Goal: Task Accomplishment & Management: Manage account settings

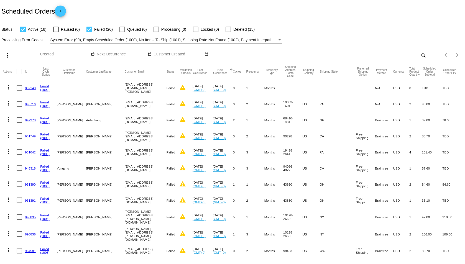
scroll to position [414, 0]
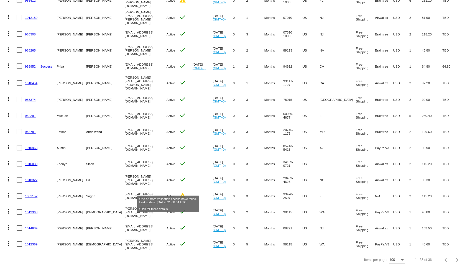
click at [179, 192] on mat-icon "warning" at bounding box center [182, 195] width 7 height 7
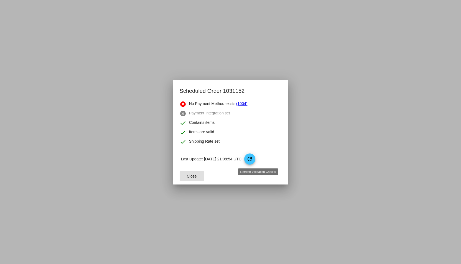
click at [254, 159] on span "refresh" at bounding box center [250, 160] width 12 height 12
click at [191, 178] on button "Close" at bounding box center [192, 176] width 24 height 10
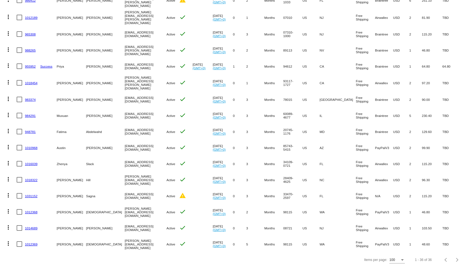
click at [29, 194] on link "1031152" at bounding box center [31, 196] width 12 height 4
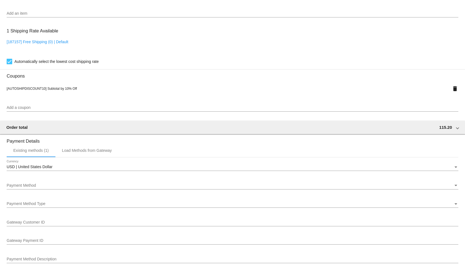
scroll to position [388, 0]
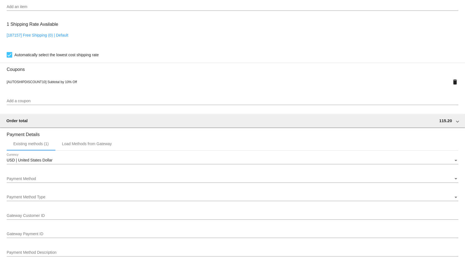
click at [126, 181] on div "Payment Method Payment Method" at bounding box center [233, 177] width 452 height 11
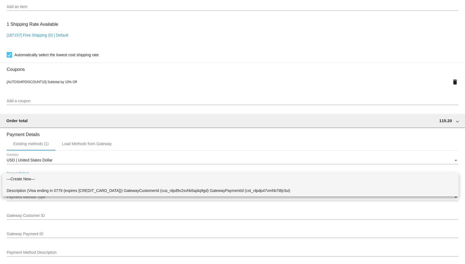
click at [132, 191] on span "Description (Visa ending in 0779 (expires 07/27)) GatewayCustomerId (cus_nlpd9v…" at bounding box center [231, 191] width 448 height 12
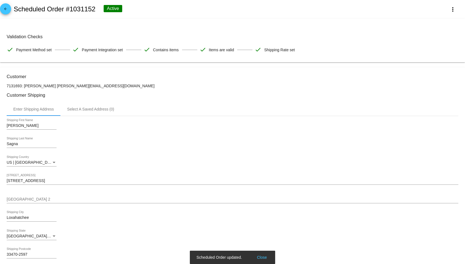
scroll to position [0, 0]
click at [7, 11] on mat-icon "arrow_back" at bounding box center [5, 10] width 7 height 7
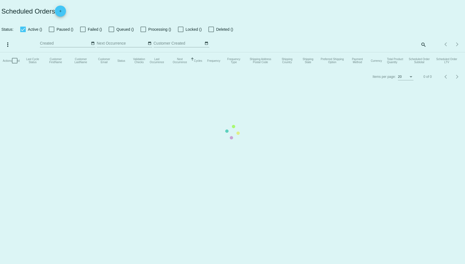
checkbox input "true"
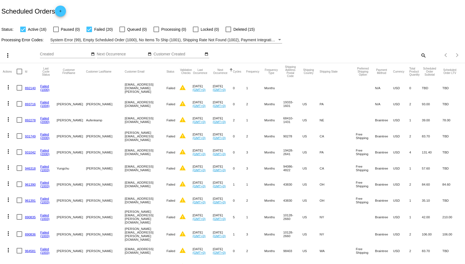
scroll to position [414, 0]
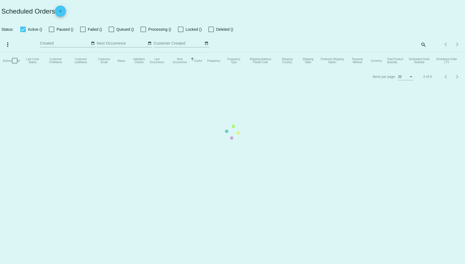
checkbox input "true"
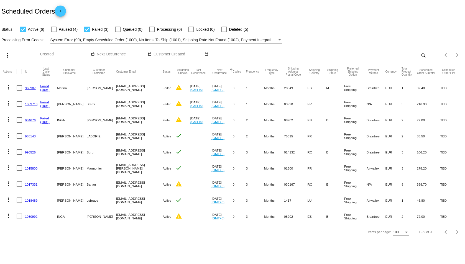
click at [29, 217] on link "1030992" at bounding box center [31, 217] width 12 height 4
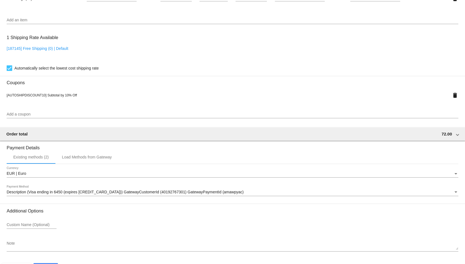
scroll to position [365, 0]
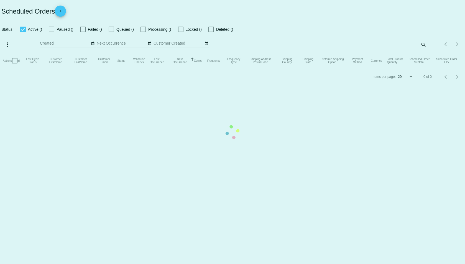
checkbox input "true"
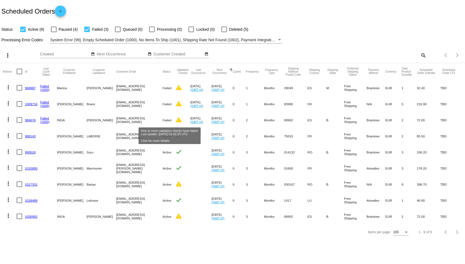
click at [175, 119] on mat-icon "warning" at bounding box center [178, 119] width 7 height 7
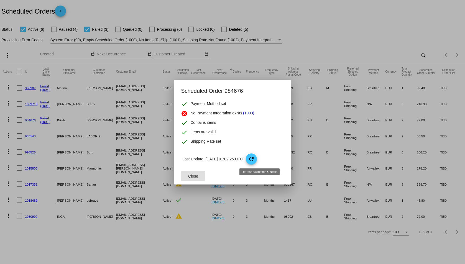
click at [255, 158] on mat-icon "refresh" at bounding box center [251, 159] width 7 height 7
click at [193, 178] on button "Close" at bounding box center [193, 176] width 24 height 10
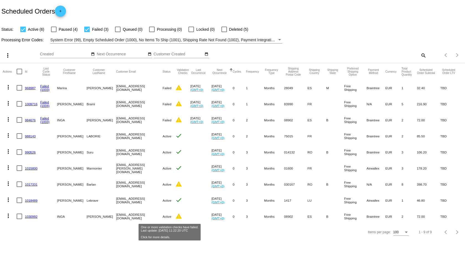
click at [175, 217] on mat-icon "warning" at bounding box center [178, 216] width 7 height 7
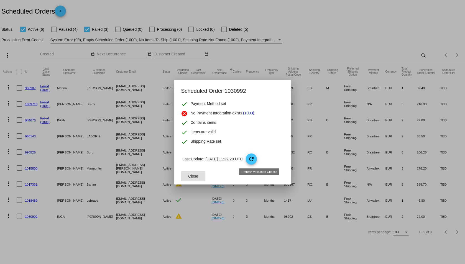
click at [255, 160] on mat-icon "refresh" at bounding box center [251, 159] width 7 height 7
click at [250, 113] on link "(1003)" at bounding box center [248, 113] width 11 height 7
click at [255, 159] on mat-icon "refresh" at bounding box center [251, 159] width 7 height 7
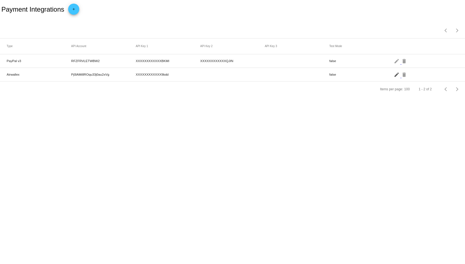
click at [396, 76] on mat-icon "edit" at bounding box center [397, 74] width 7 height 9
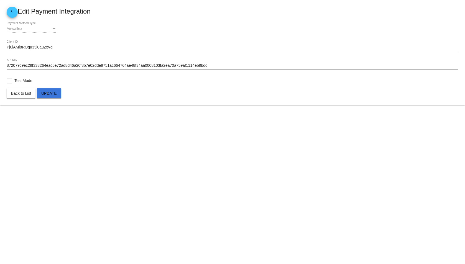
click at [47, 92] on span "Update" at bounding box center [49, 93] width 16 height 4
click at [13, 12] on mat-icon "arrow_back" at bounding box center [12, 12] width 7 height 7
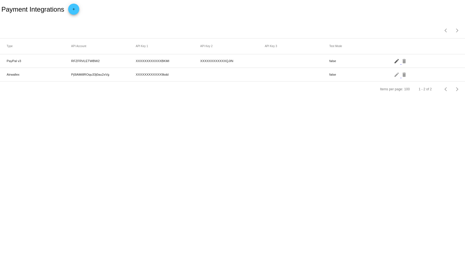
click at [395, 61] on mat-icon "edit" at bounding box center [397, 61] width 7 height 9
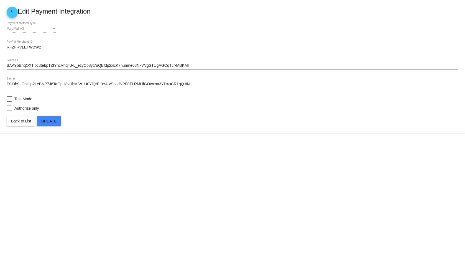
click at [52, 120] on span "Update" at bounding box center [49, 121] width 16 height 4
click at [11, 12] on mat-icon "arrow_back" at bounding box center [12, 12] width 7 height 7
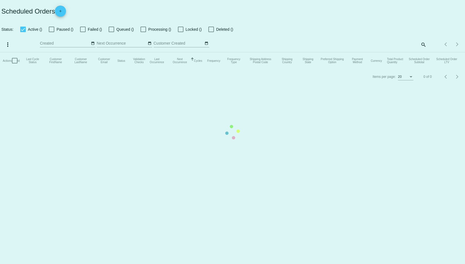
checkbox input "true"
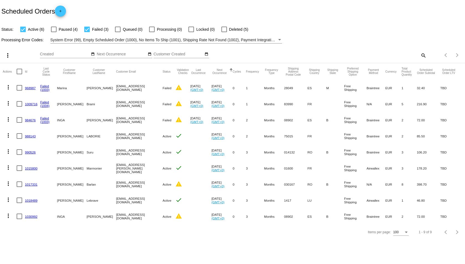
click at [28, 217] on link "1030992" at bounding box center [31, 217] width 12 height 4
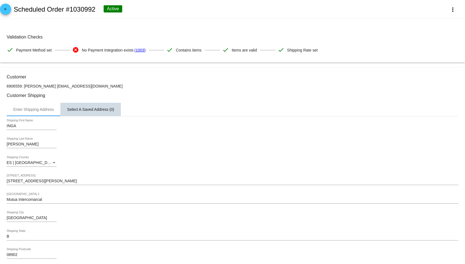
click at [86, 109] on div "Select A Saved Address (0)" at bounding box center [90, 109] width 47 height 4
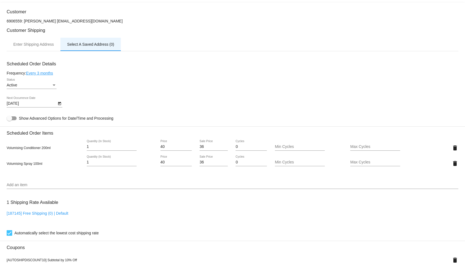
scroll to position [55, 0]
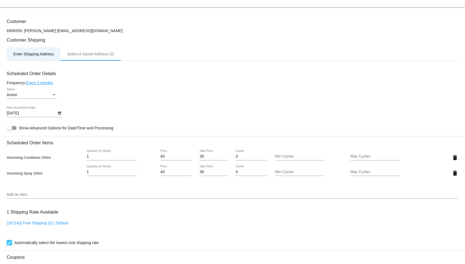
click at [39, 53] on div "Enter Shipping Address" at bounding box center [33, 54] width 40 height 4
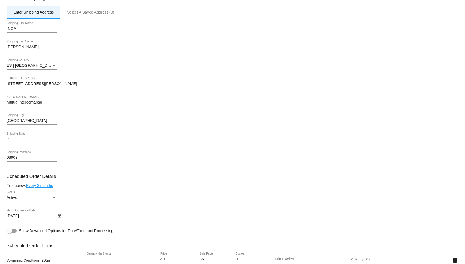
scroll to position [111, 0]
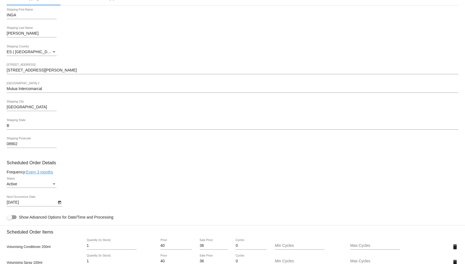
click at [137, 127] on input "B" at bounding box center [233, 126] width 452 height 4
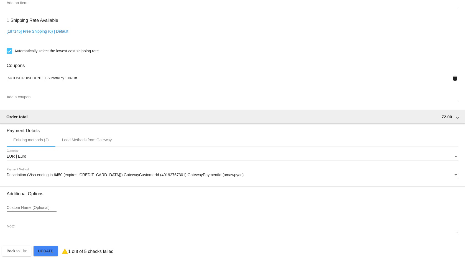
scroll to position [393, 0]
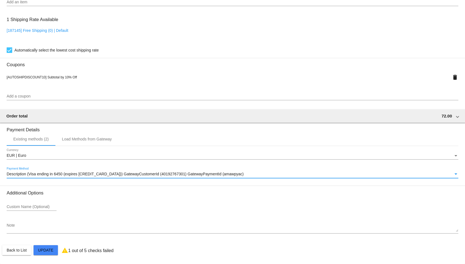
click at [182, 175] on span "Description (Visa ending in 6450 (expires [CREDIT_CARD_DATA])) GatewayCustomerI…" at bounding box center [125, 174] width 237 height 4
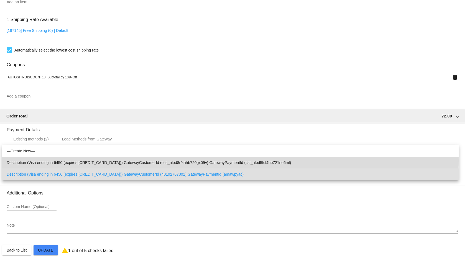
click at [223, 161] on span "Description (Visa ending in 6450 (expires [CREDIT_CARD_DATA])) GatewayCustomerI…" at bounding box center [231, 163] width 448 height 12
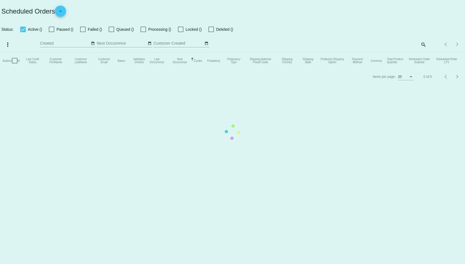
checkbox input "true"
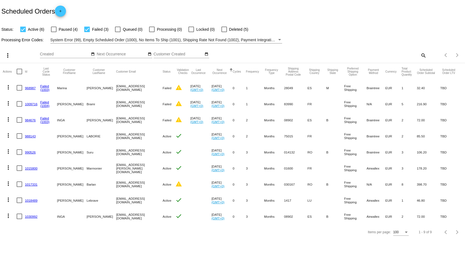
click at [32, 186] on link "1017331" at bounding box center [31, 185] width 12 height 4
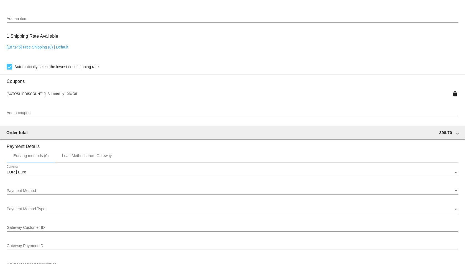
scroll to position [499, 0]
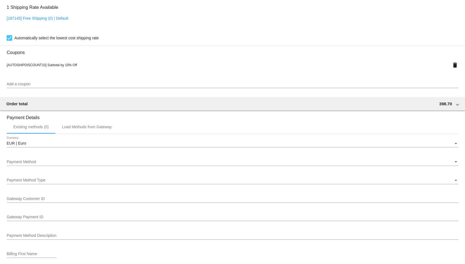
click at [143, 159] on div "Payment Method Payment Method" at bounding box center [233, 160] width 452 height 11
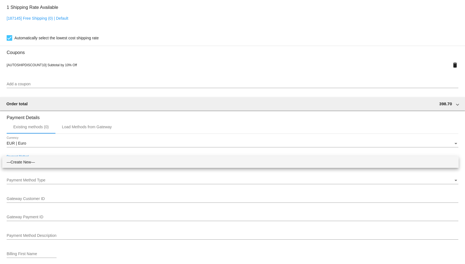
click at [123, 142] on div at bounding box center [232, 132] width 465 height 264
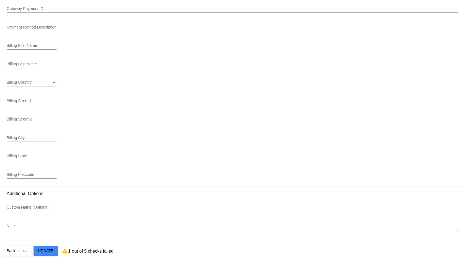
scroll to position [708, 0]
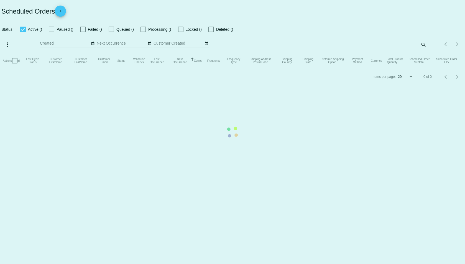
checkbox input "true"
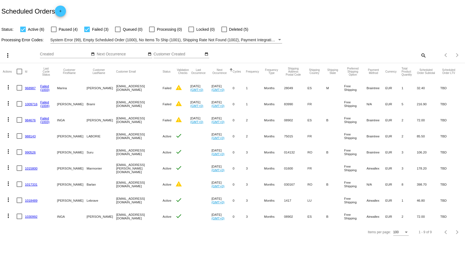
click at [30, 104] on link "1009716" at bounding box center [31, 104] width 12 height 4
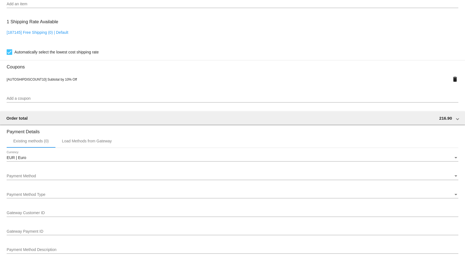
scroll to position [471, 0]
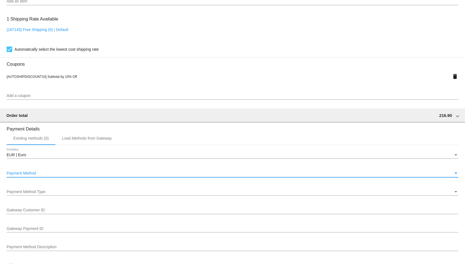
click at [136, 171] on div "Payment Method" at bounding box center [230, 173] width 447 height 4
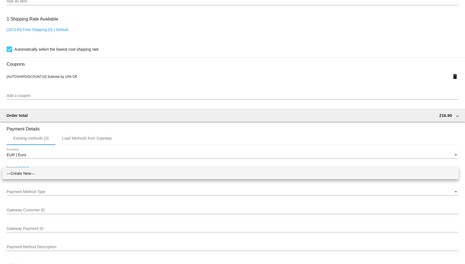
click at [128, 164] on div at bounding box center [232, 132] width 465 height 264
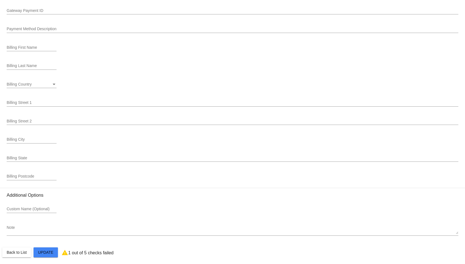
scroll to position [691, 0]
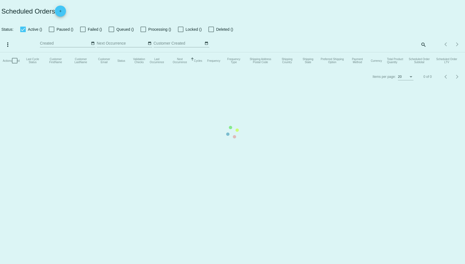
checkbox input "true"
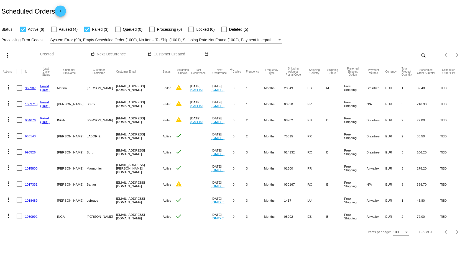
click at [29, 86] on link "968987" at bounding box center [30, 88] width 11 height 4
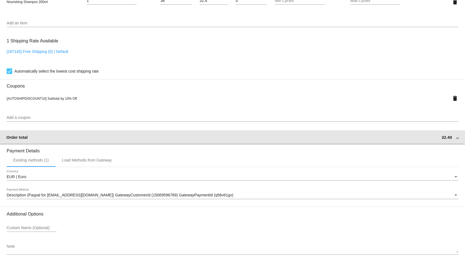
scroll to position [439, 0]
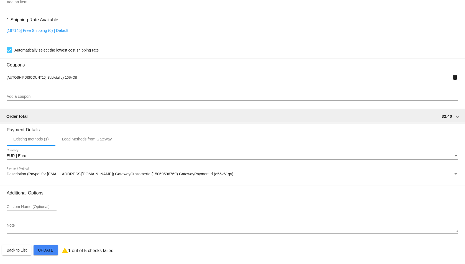
click at [233, 175] on div "Description (Paypal for [EMAIL_ADDRESS][DOMAIN_NAME]) GatewayCustomerId (150695…" at bounding box center [230, 174] width 447 height 4
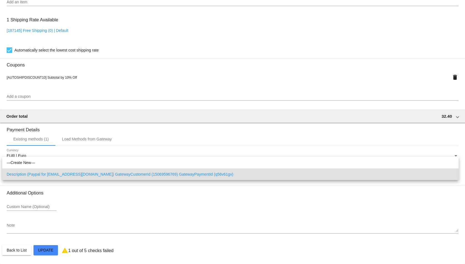
click at [216, 223] on div at bounding box center [232, 132] width 465 height 264
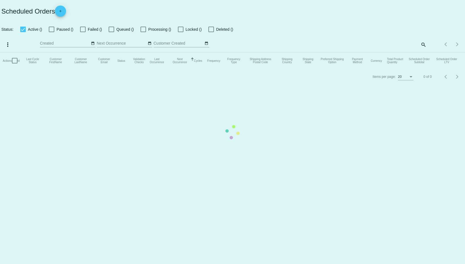
checkbox input "true"
